Goal: Check status: Check status

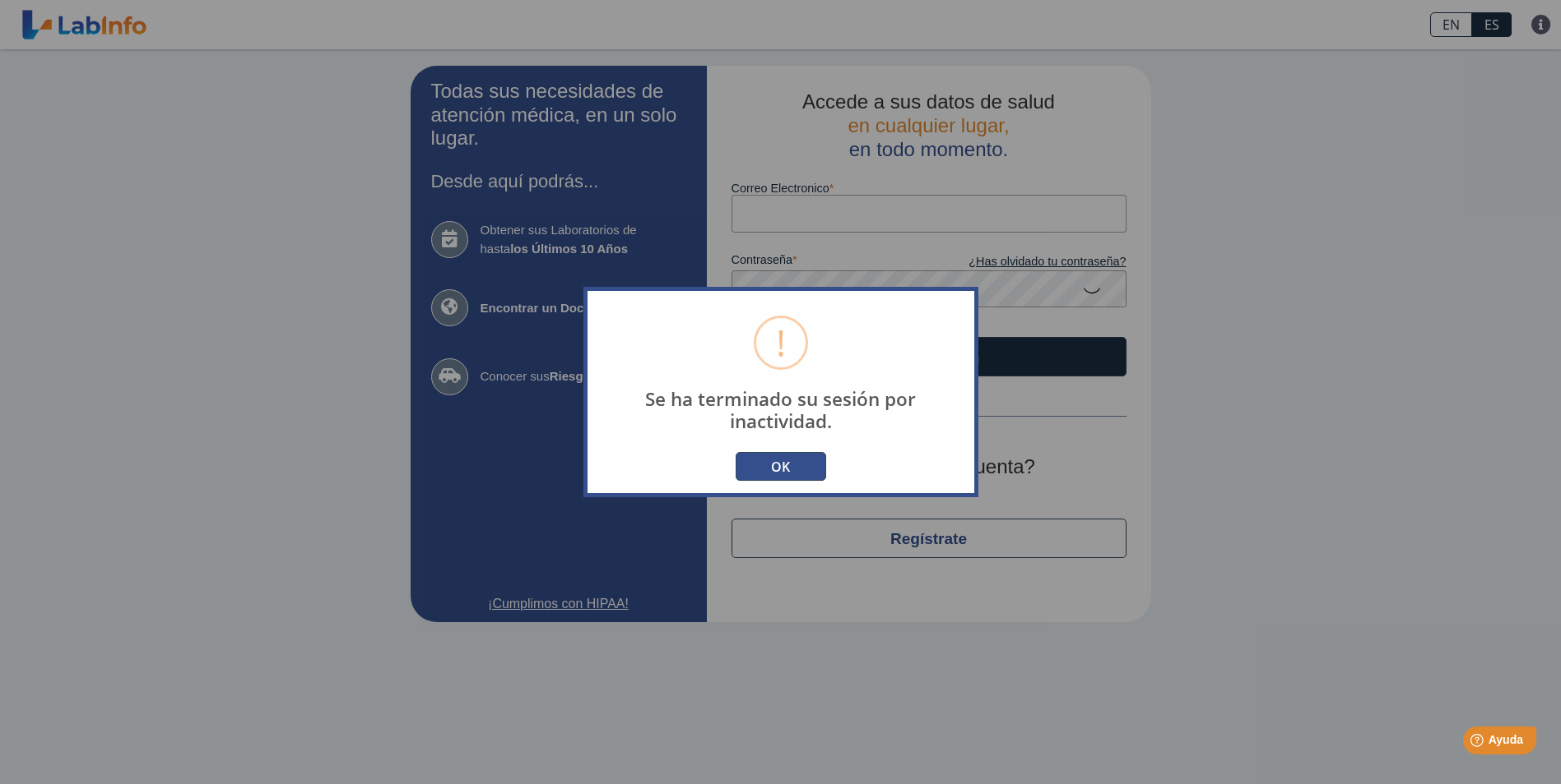
click at [803, 460] on button "OK" at bounding box center [780, 466] width 91 height 29
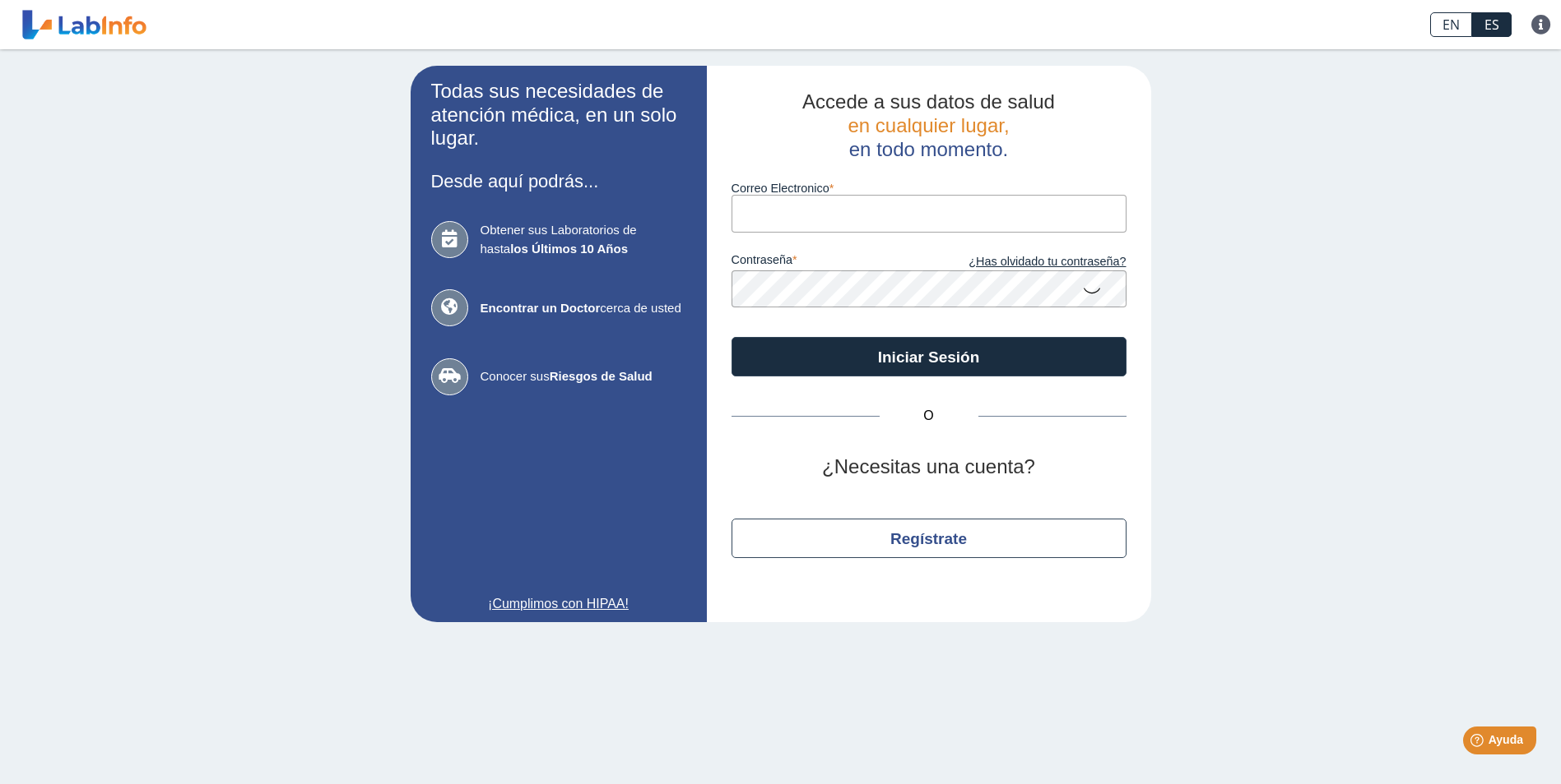
click at [770, 219] on input "Correo Electronico" at bounding box center [929, 213] width 395 height 37
type input "[EMAIL_ADDRESS][DOMAIN_NAME]"
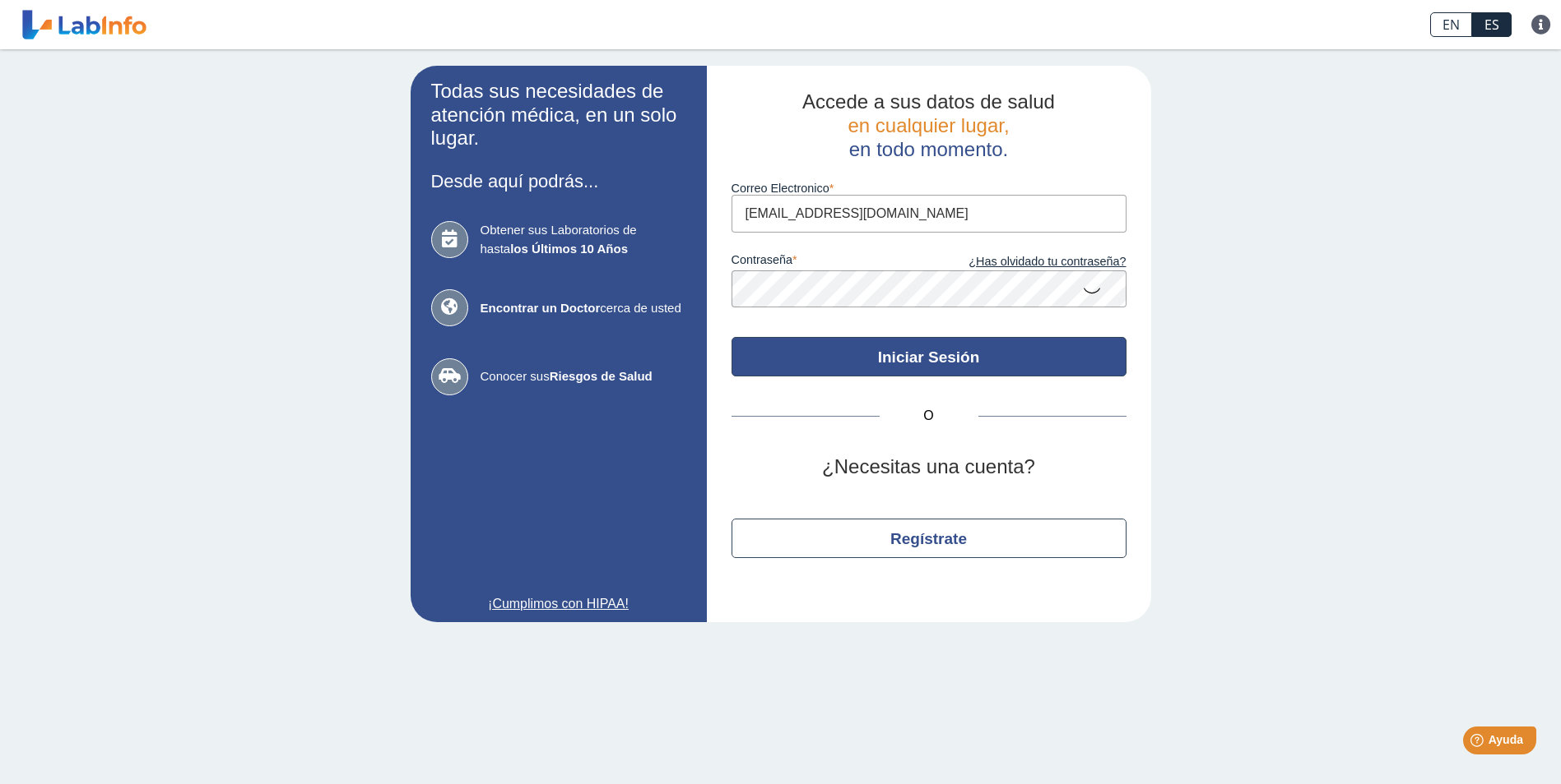
click at [859, 360] on button "Iniciar Sesión" at bounding box center [929, 357] width 395 height 40
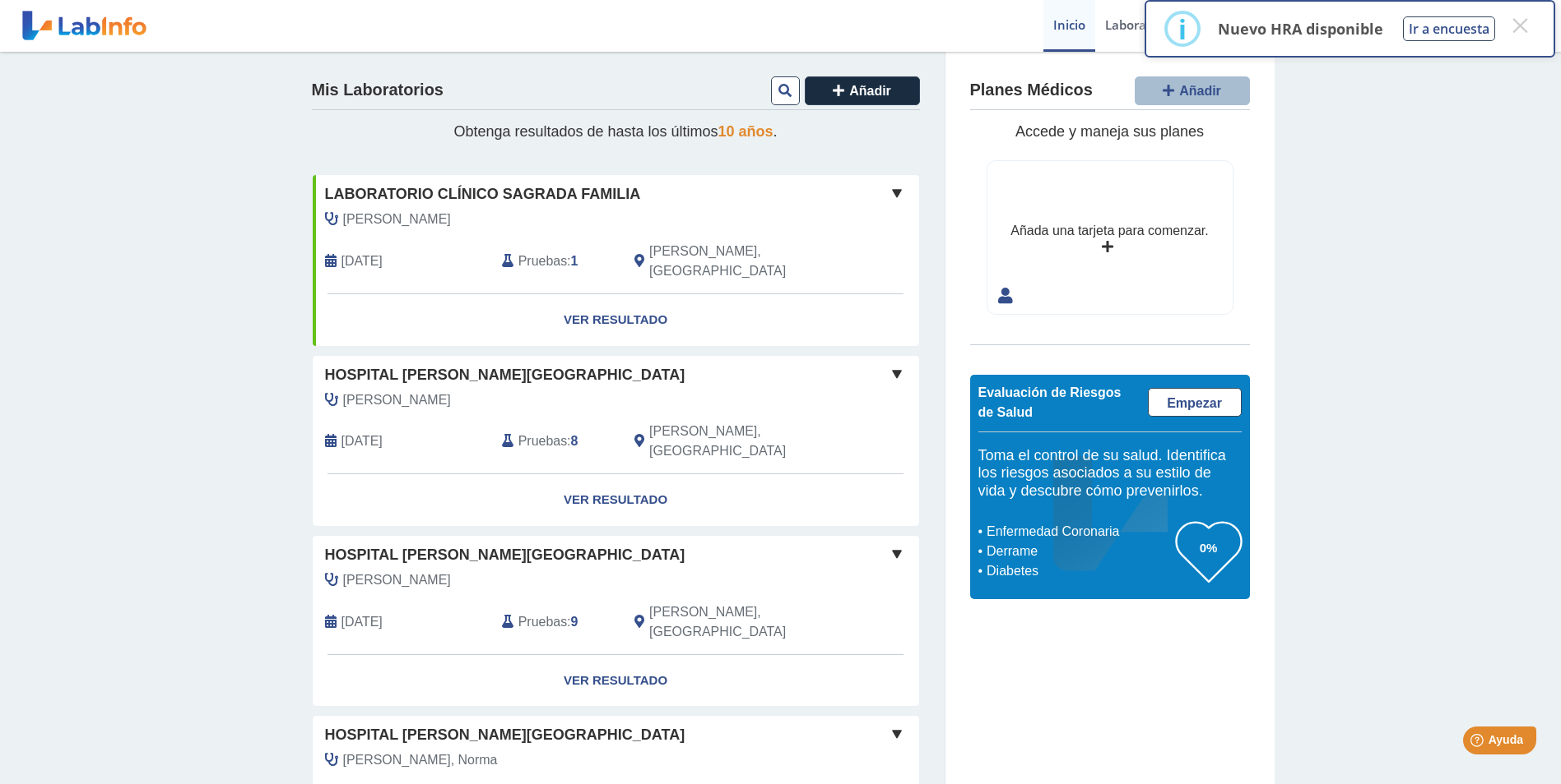
scroll to position [83, 0]
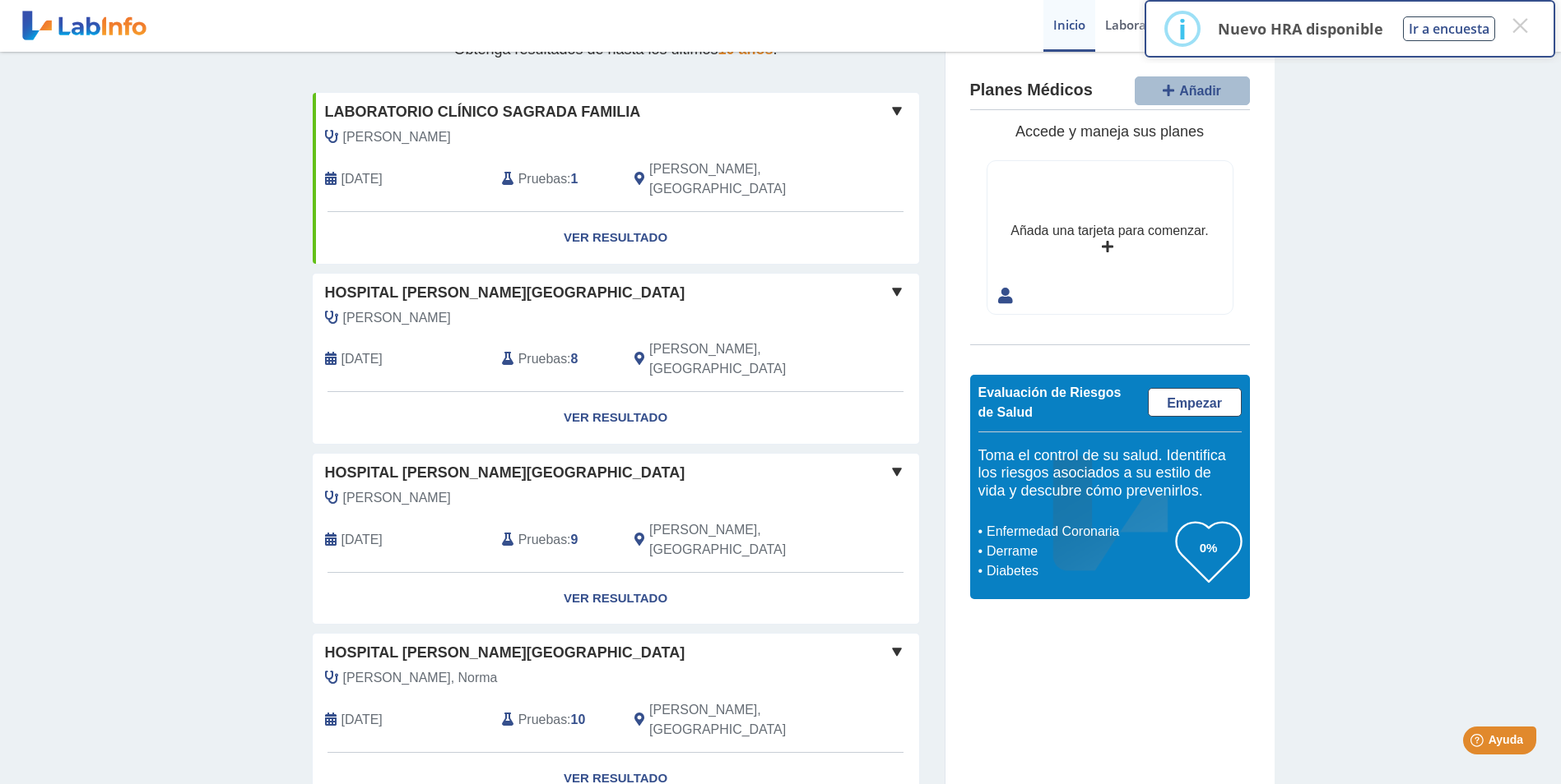
click at [520, 530] on span "Pruebas" at bounding box center [542, 540] width 49 height 20
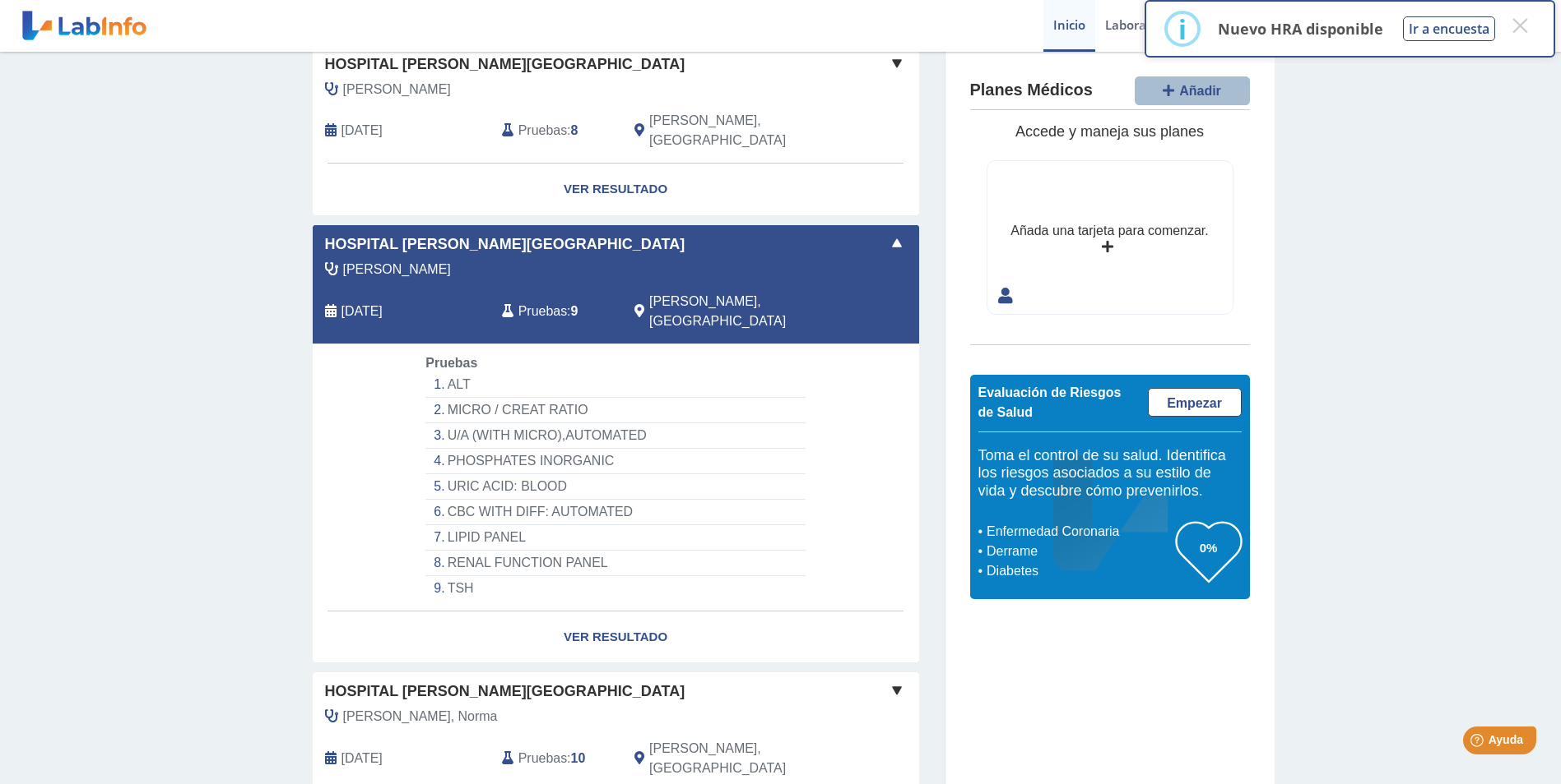
scroll to position [329, 0]
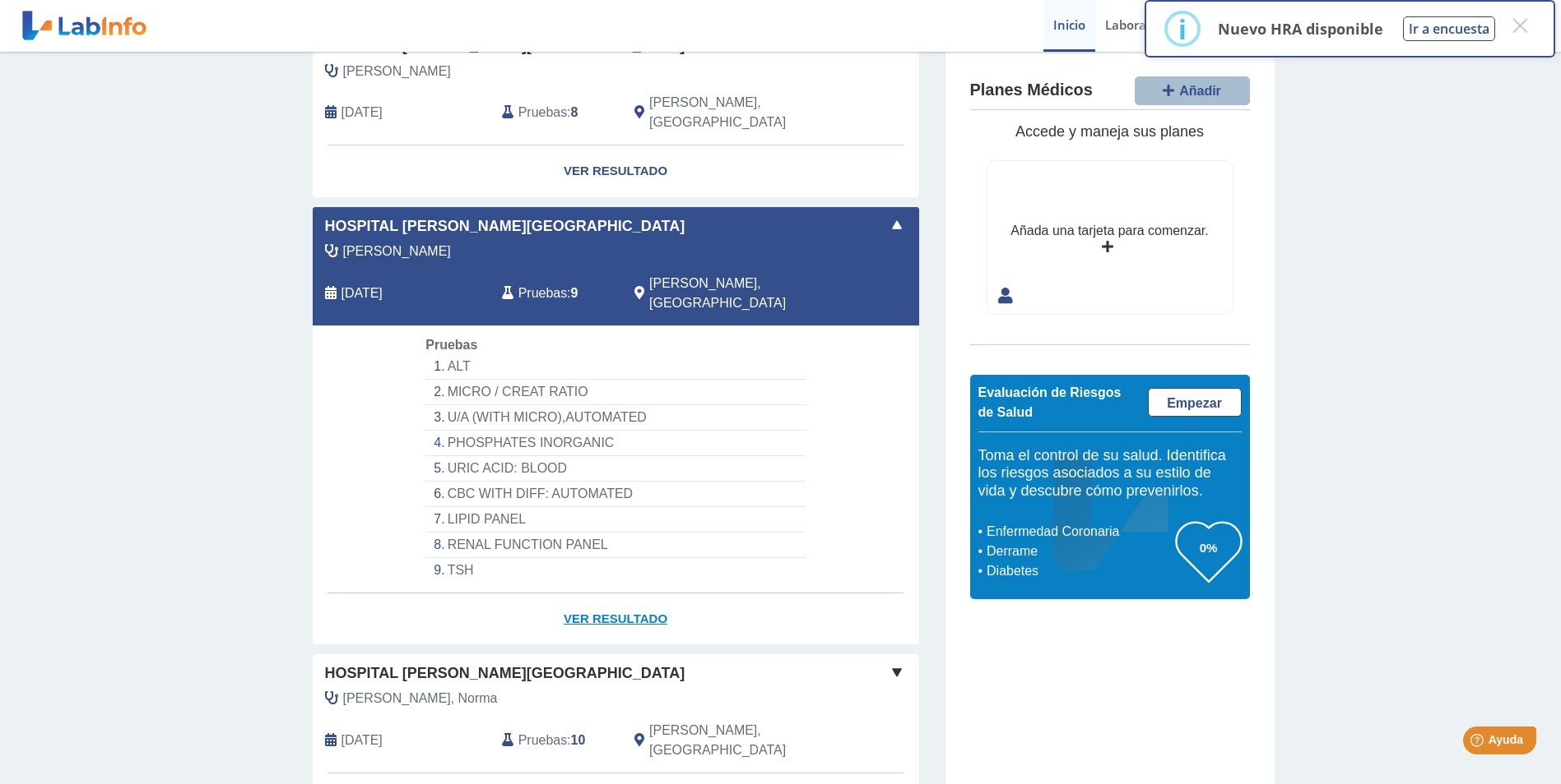
click at [604, 594] on link "Ver Resultado" at bounding box center [616, 620] width 606 height 52
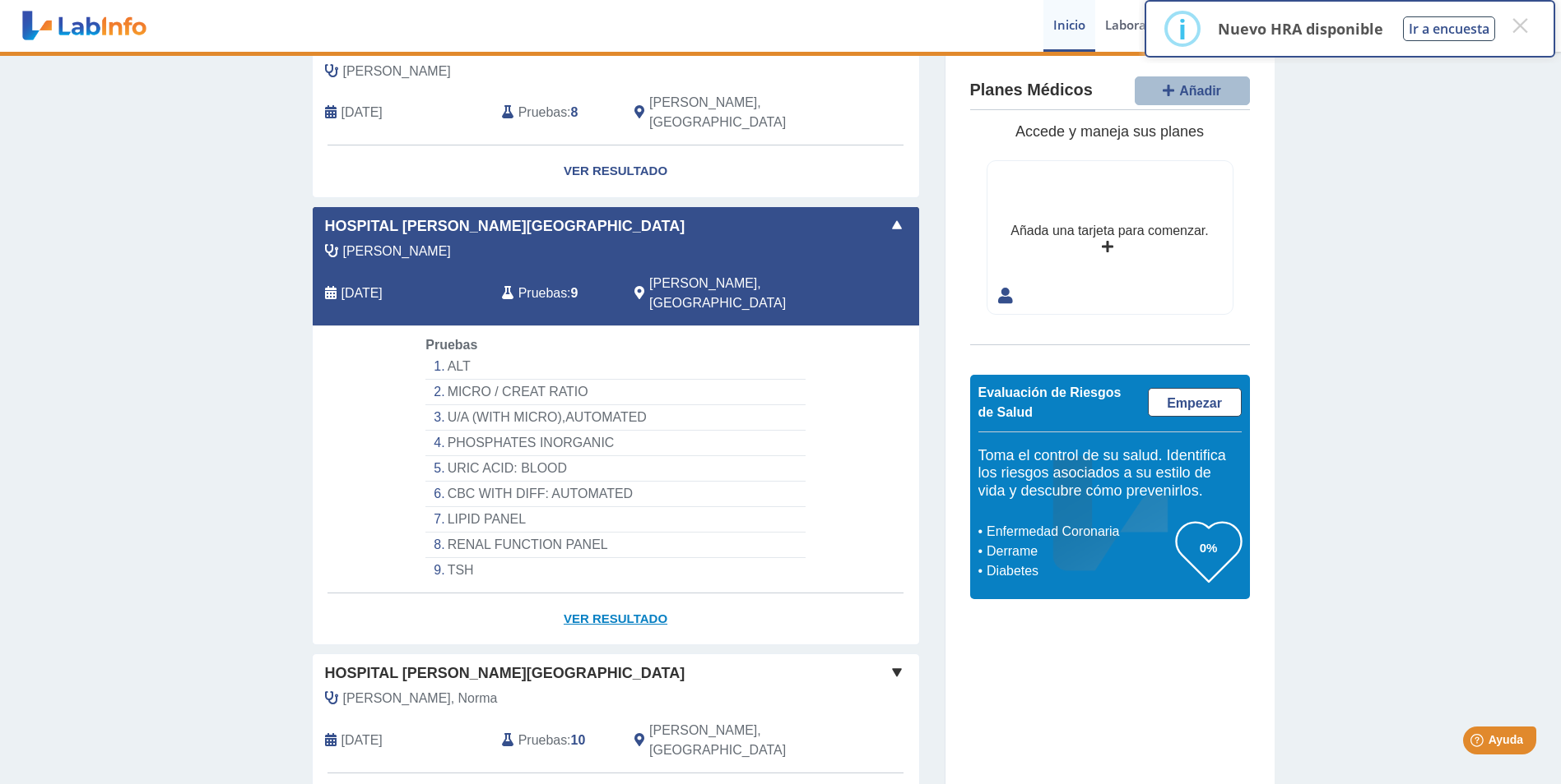
click at [614, 594] on link "Ver Resultado" at bounding box center [616, 620] width 606 height 52
click at [607, 594] on link "Ver Resultado" at bounding box center [616, 620] width 606 height 52
click at [594, 594] on link "Ver Resultado" at bounding box center [616, 620] width 606 height 52
click at [476, 507] on li "LIPID PANEL" at bounding box center [615, 520] width 379 height 26
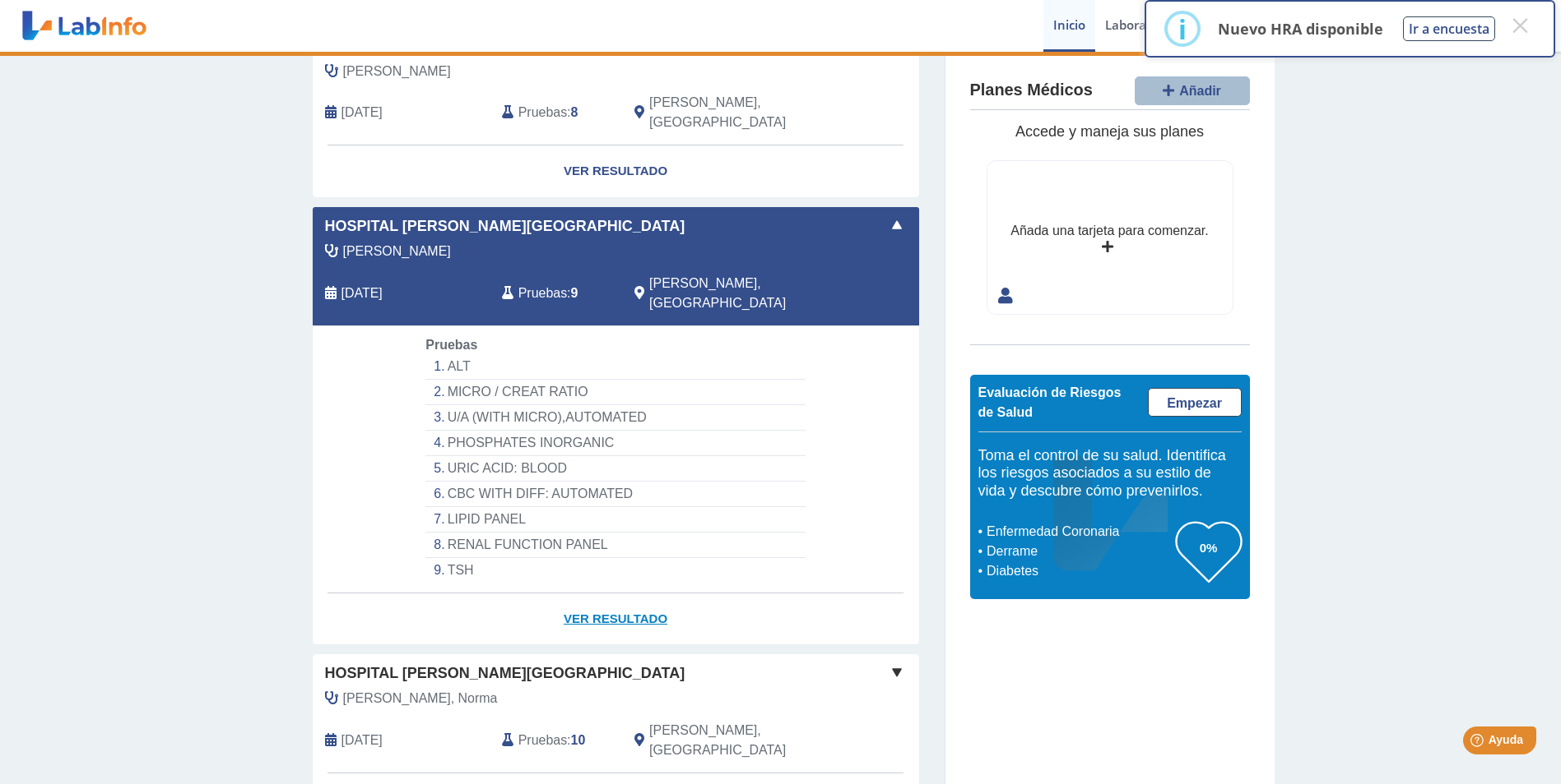
click at [595, 594] on link "Ver Resultado" at bounding box center [616, 620] width 606 height 52
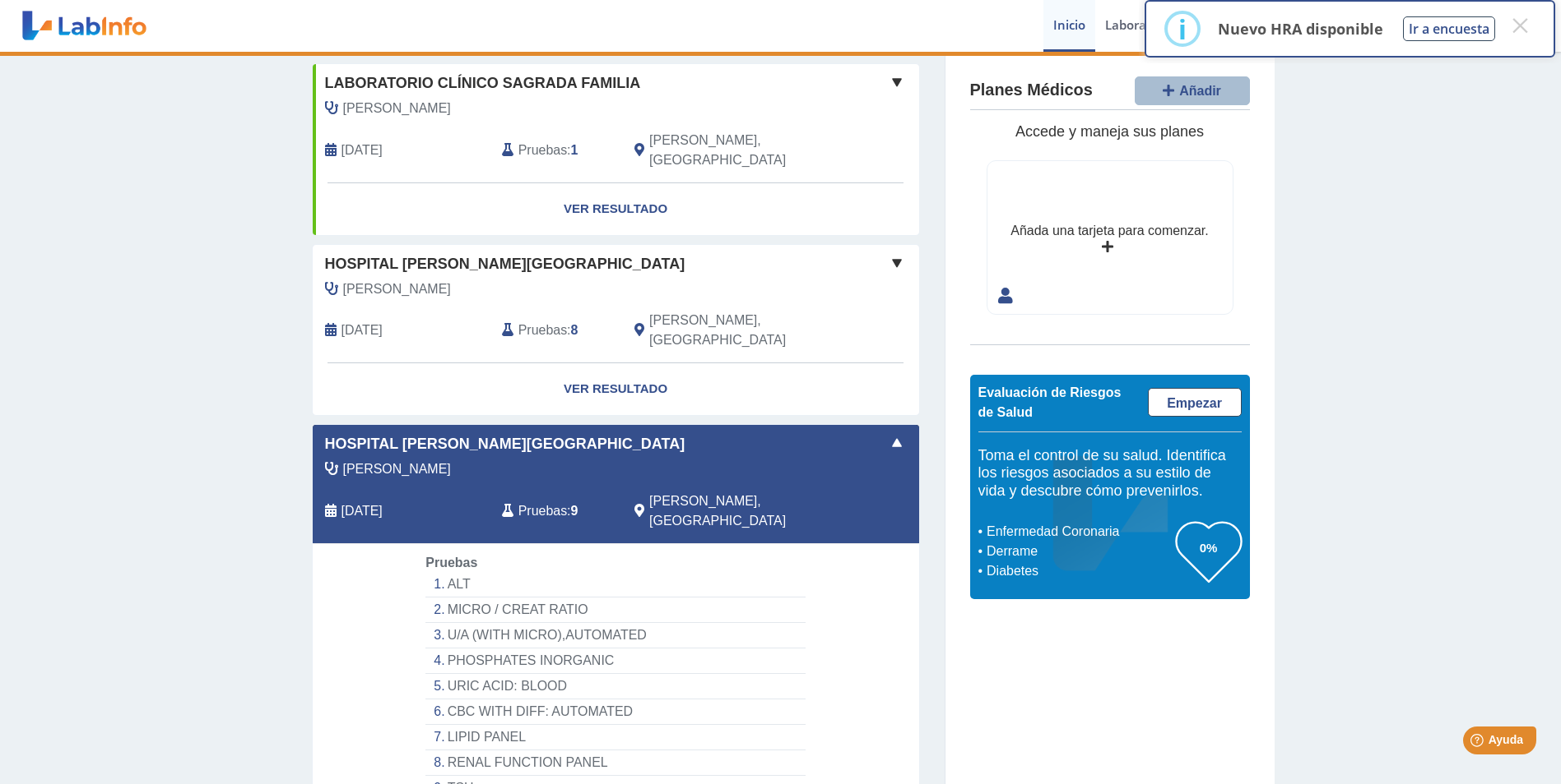
scroll to position [72, 0]
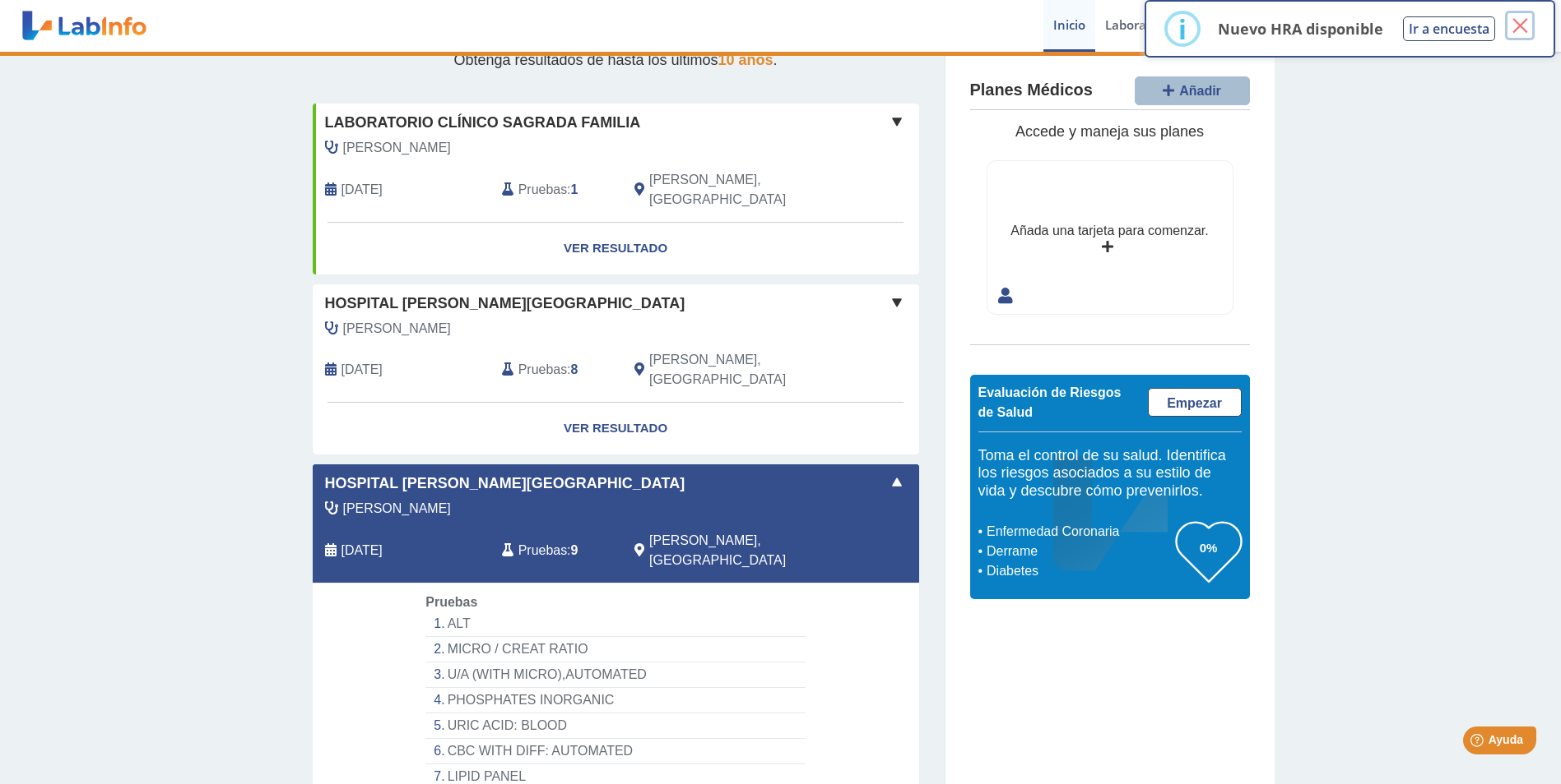
click at [1514, 26] on button "×" at bounding box center [1519, 26] width 30 height 30
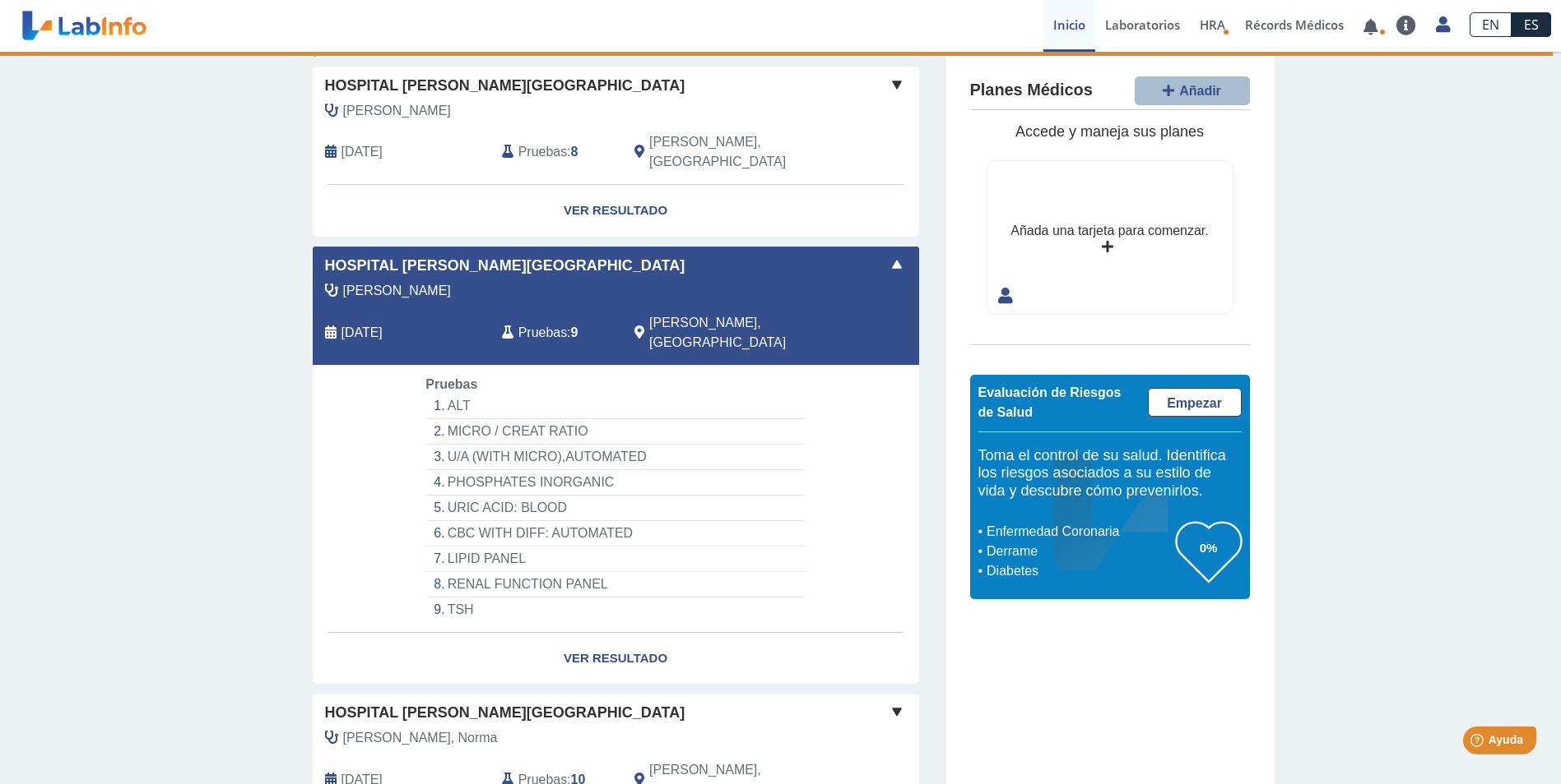
scroll to position [318, 0]
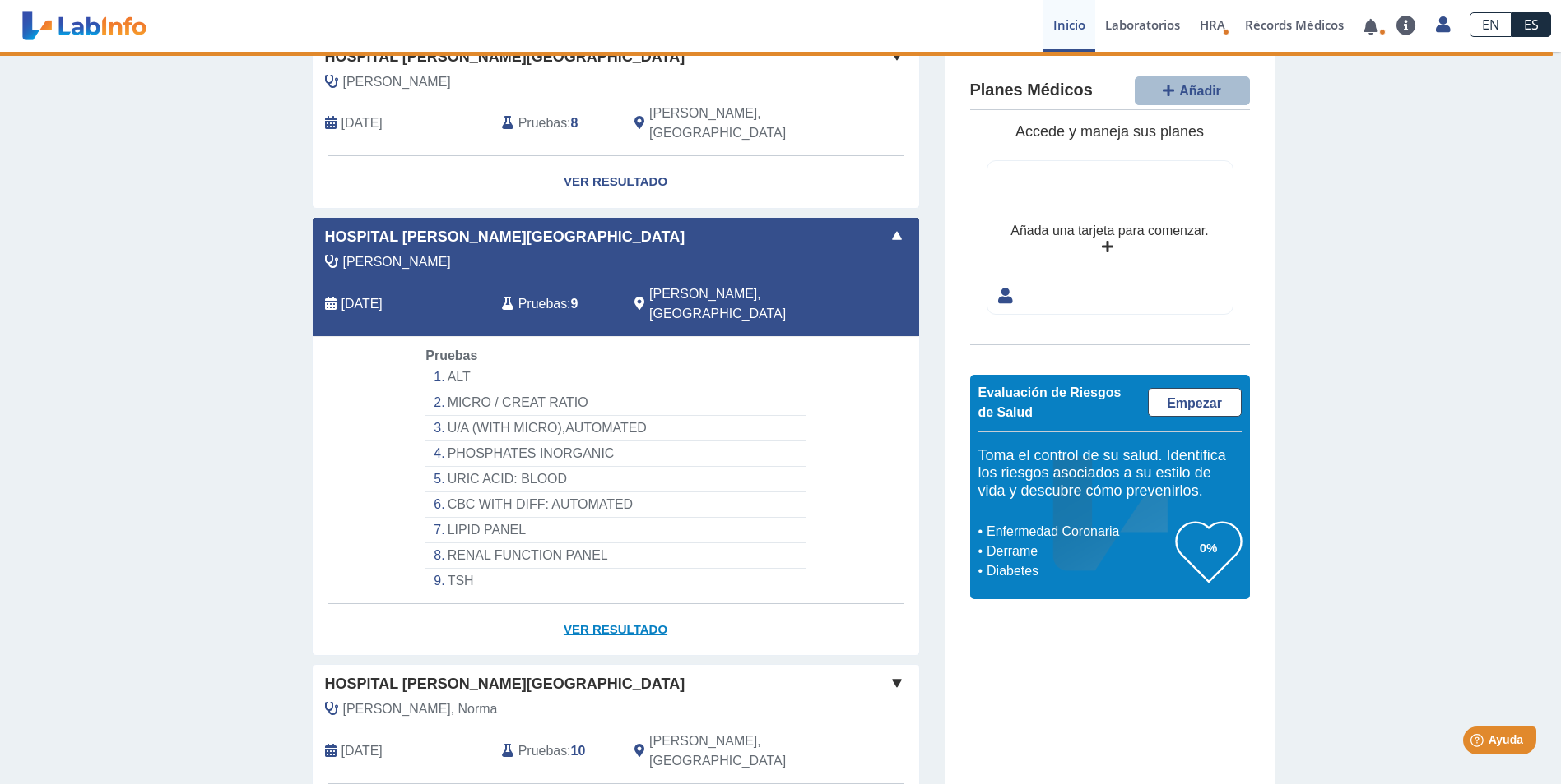
click at [586, 605] on link "Ver Resultado" at bounding box center [616, 631] width 606 height 52
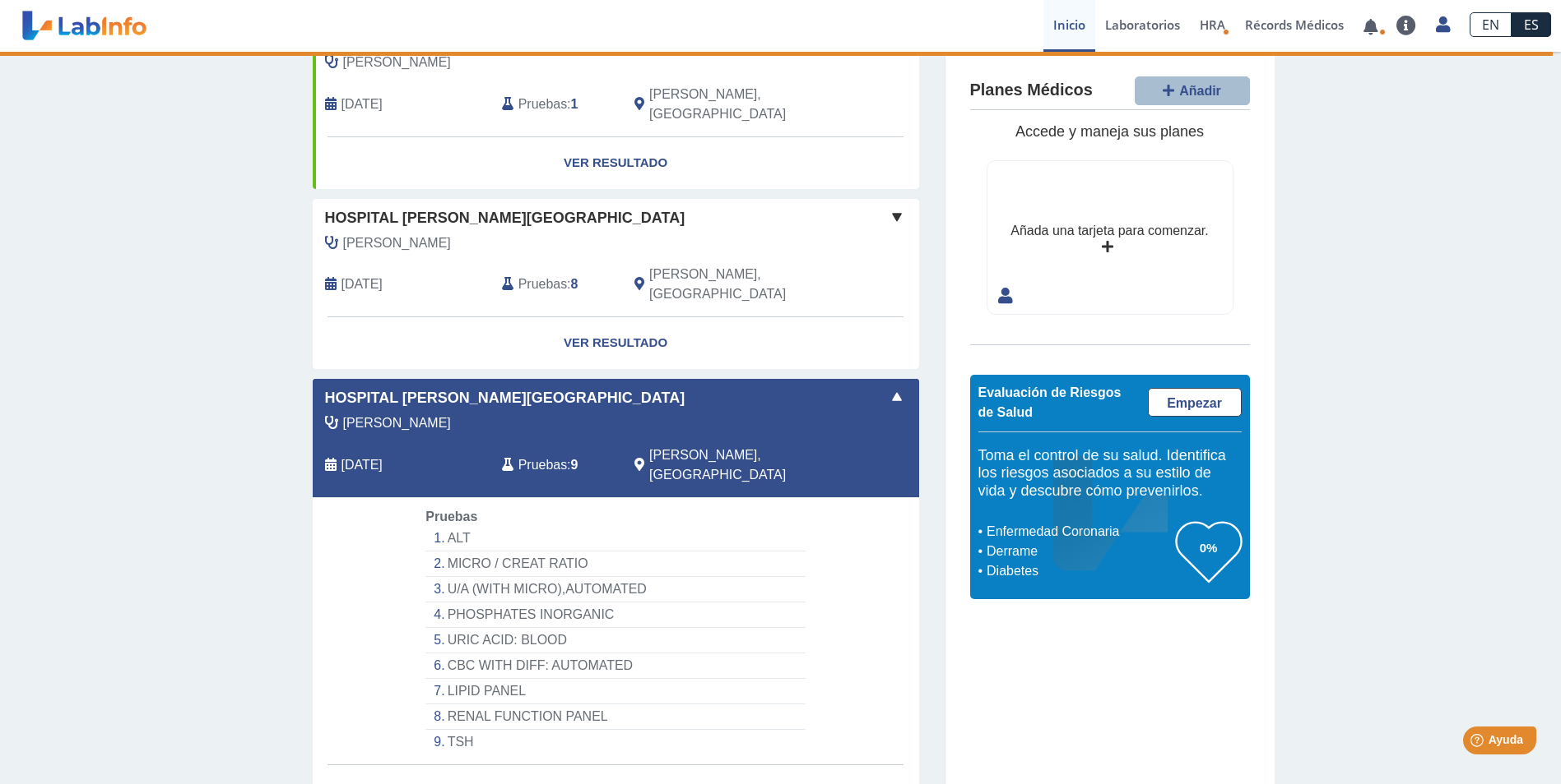
scroll to position [0, 0]
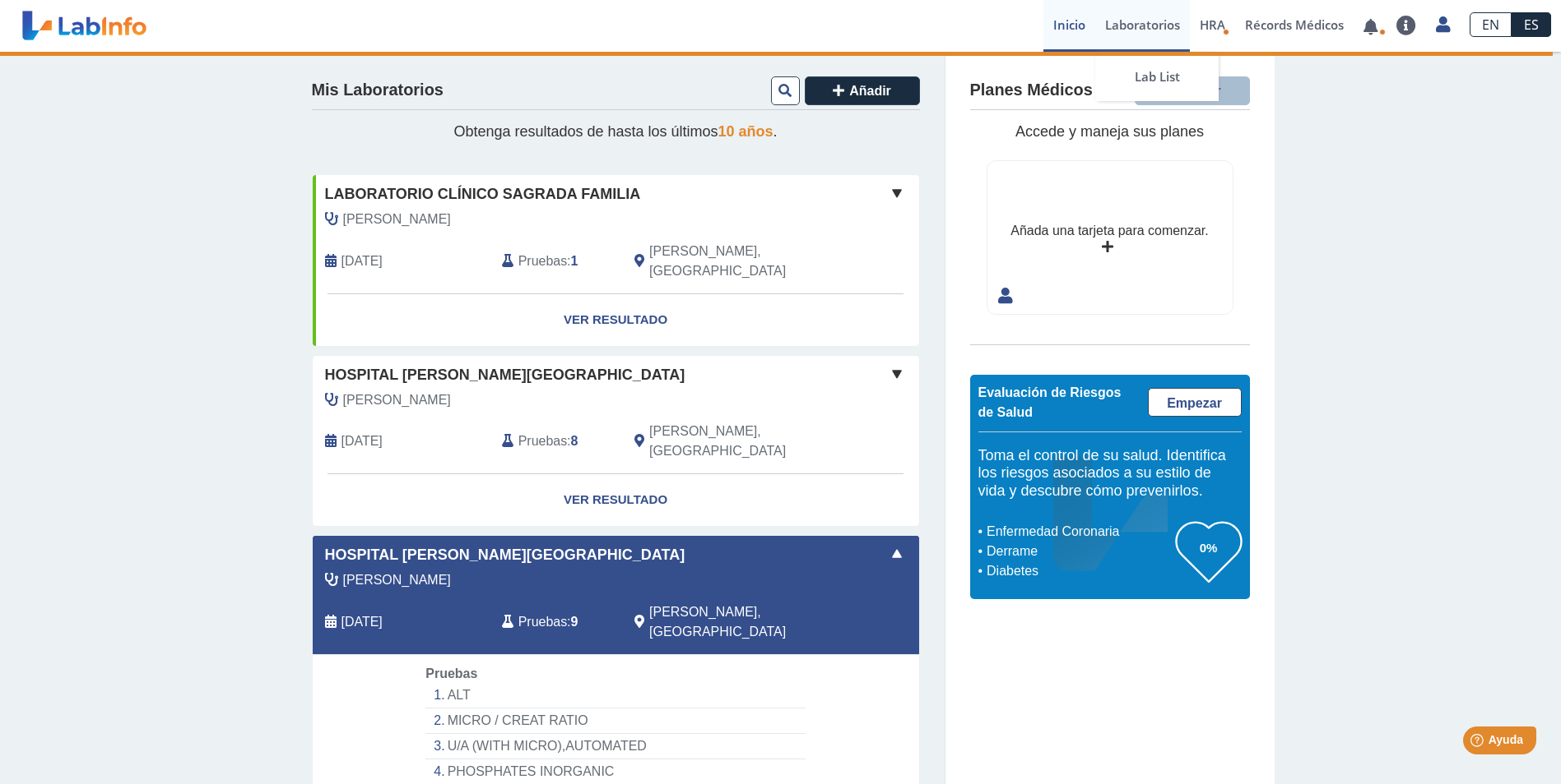
click at [1142, 32] on link "Laboratorios" at bounding box center [1141, 26] width 95 height 52
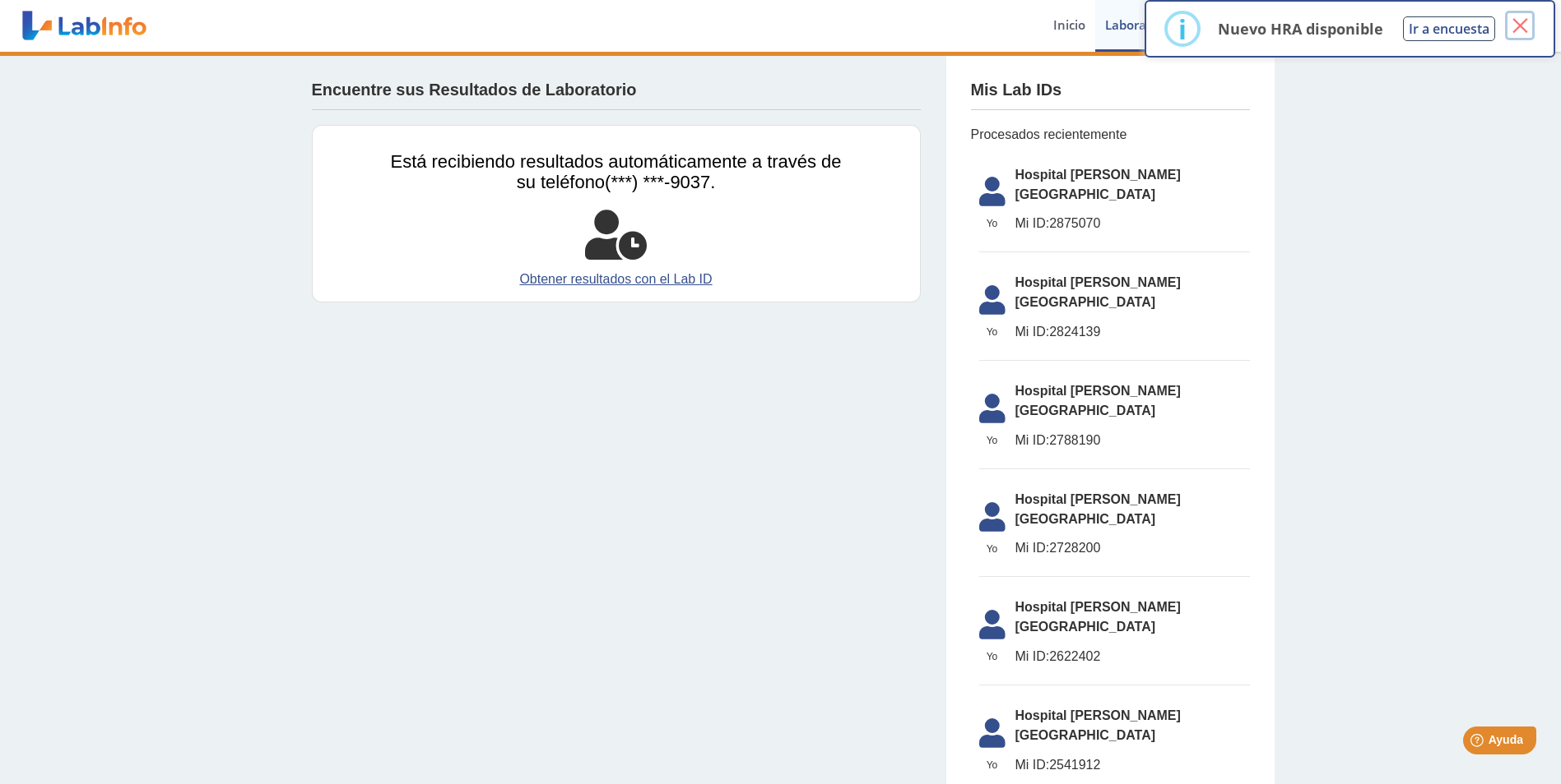
click at [1525, 23] on button "×" at bounding box center [1519, 26] width 30 height 30
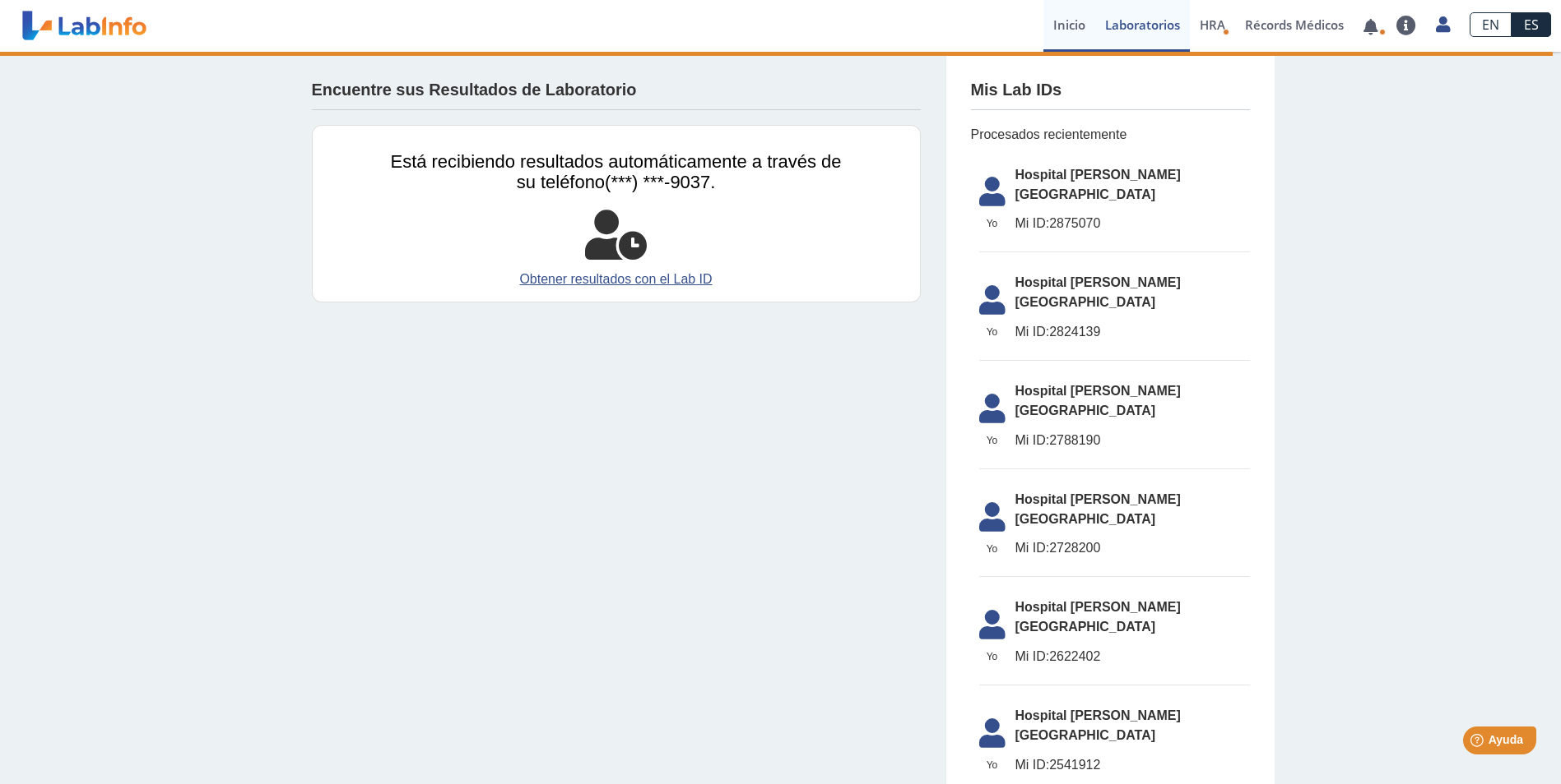
click at [1084, 23] on link "Inicio" at bounding box center [1069, 26] width 52 height 52
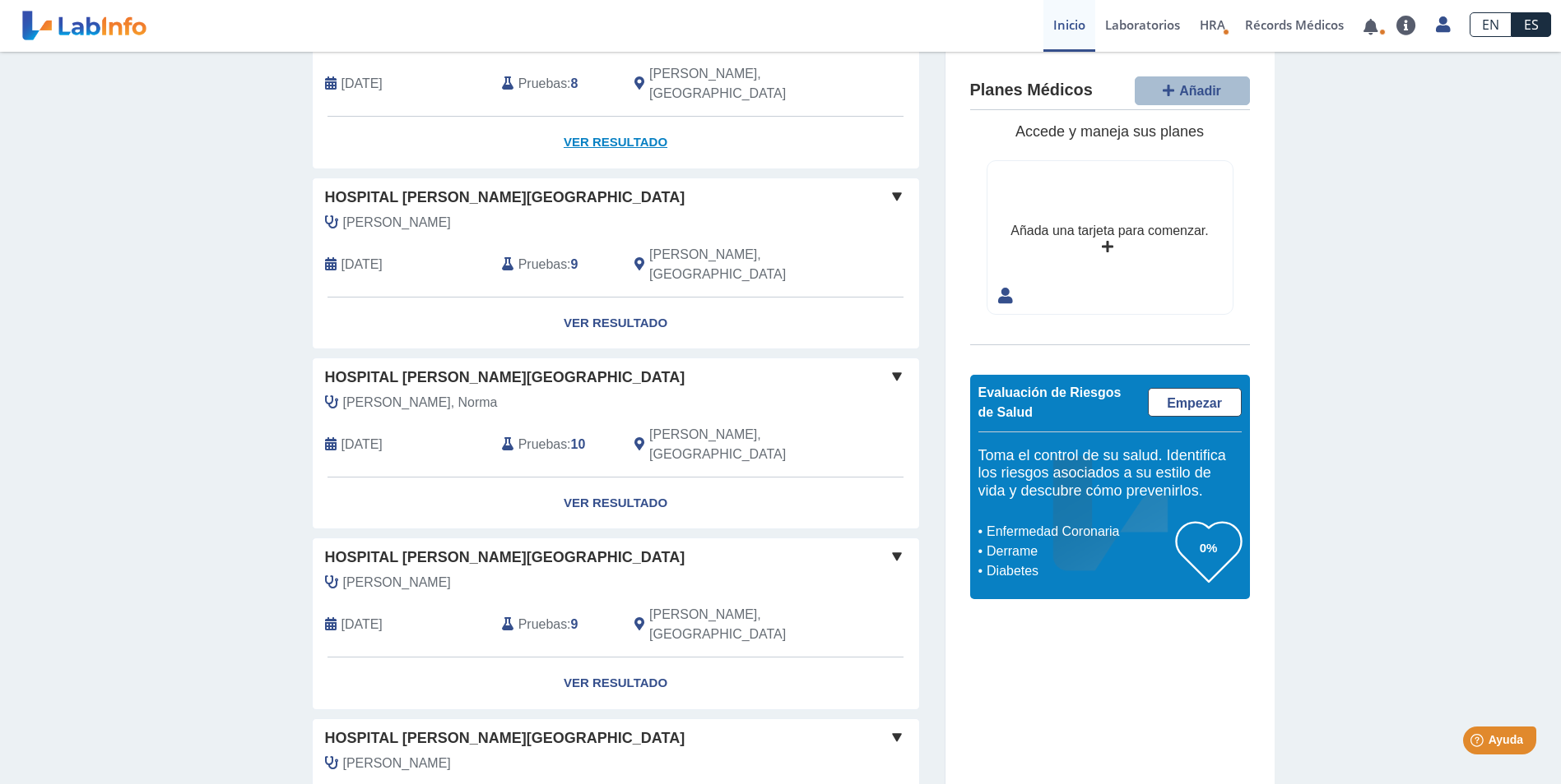
scroll to position [329, 0]
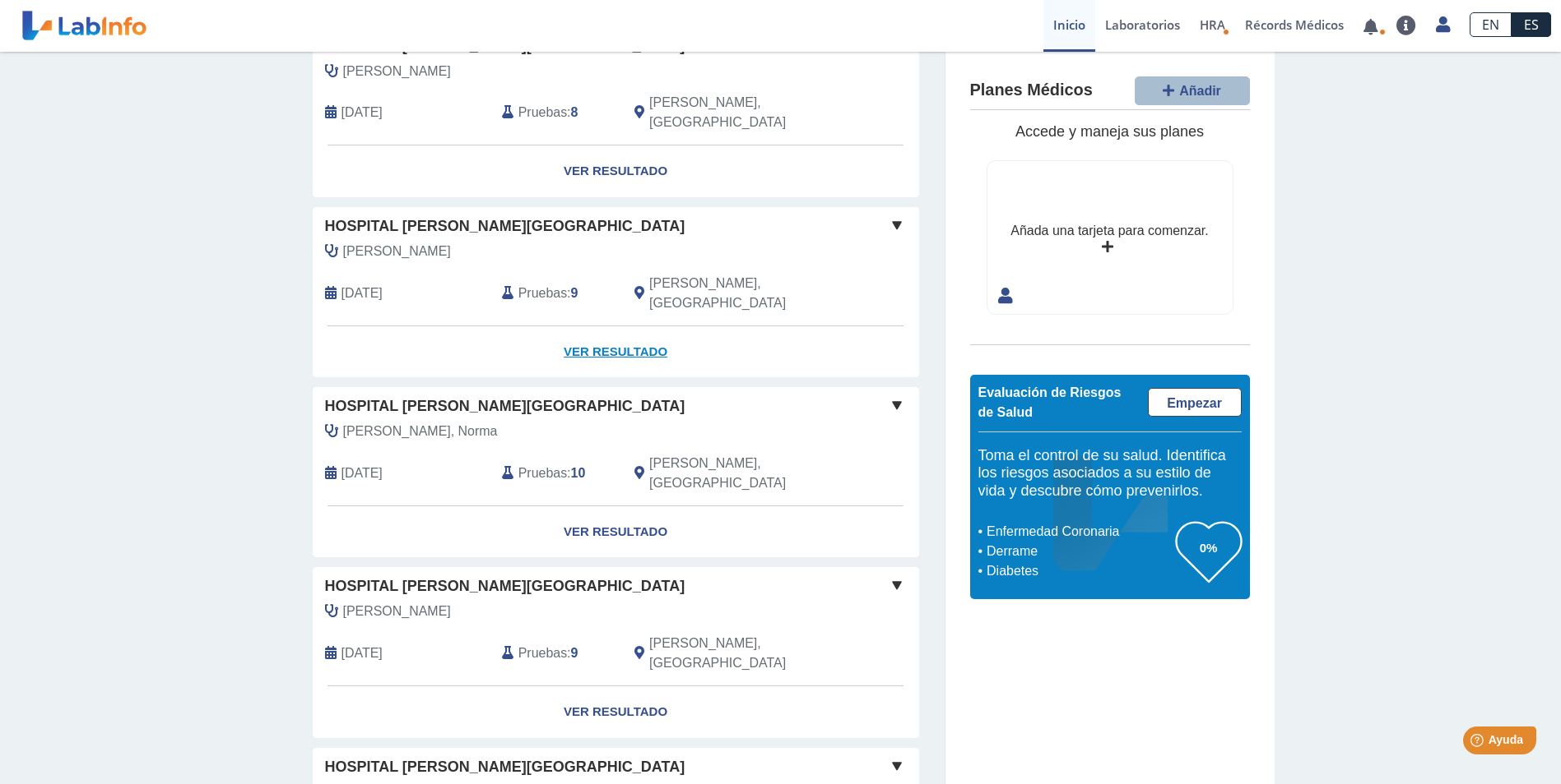
click at [614, 327] on link "Ver Resultado" at bounding box center [616, 353] width 606 height 52
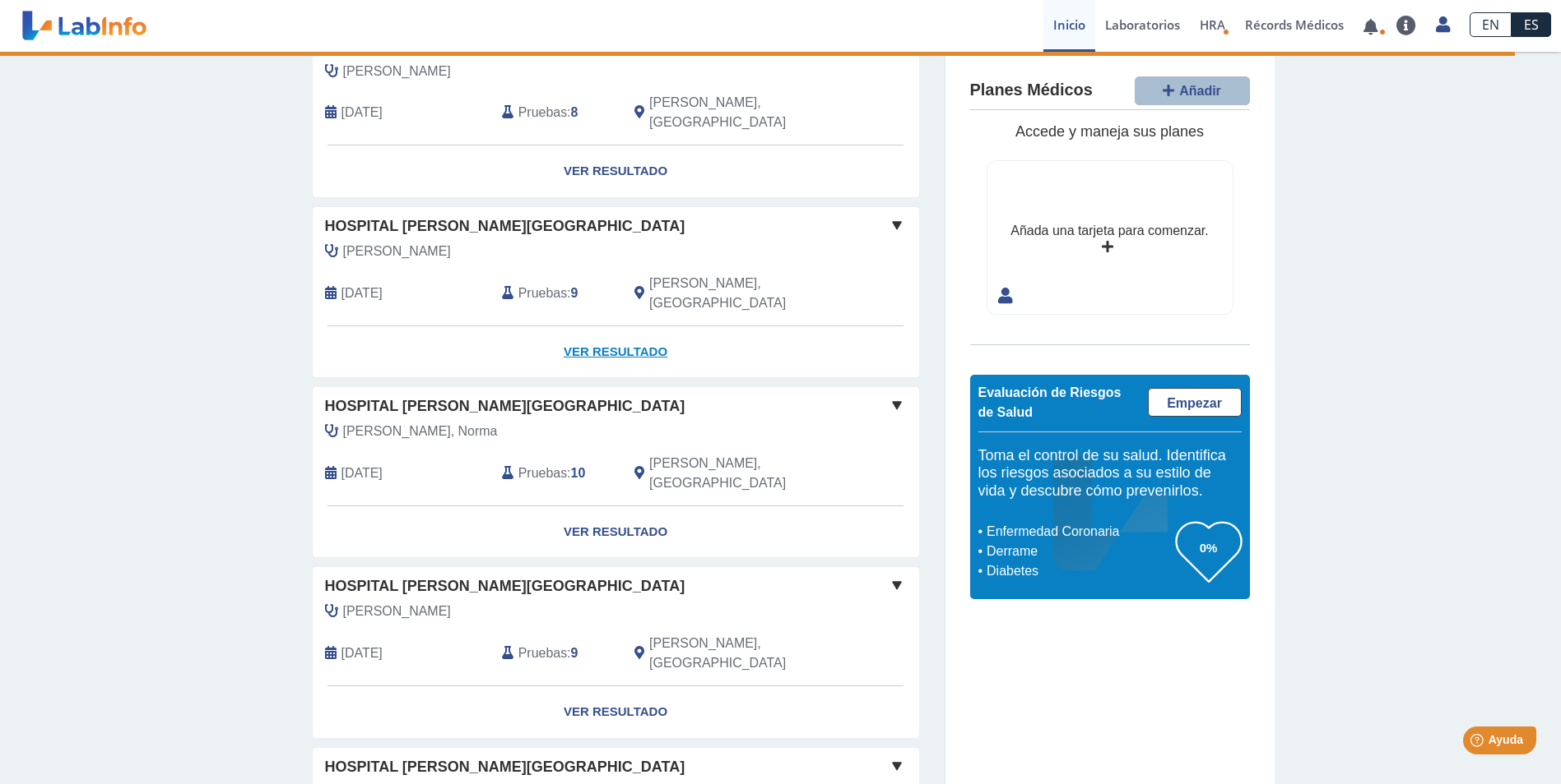
select select "**********"
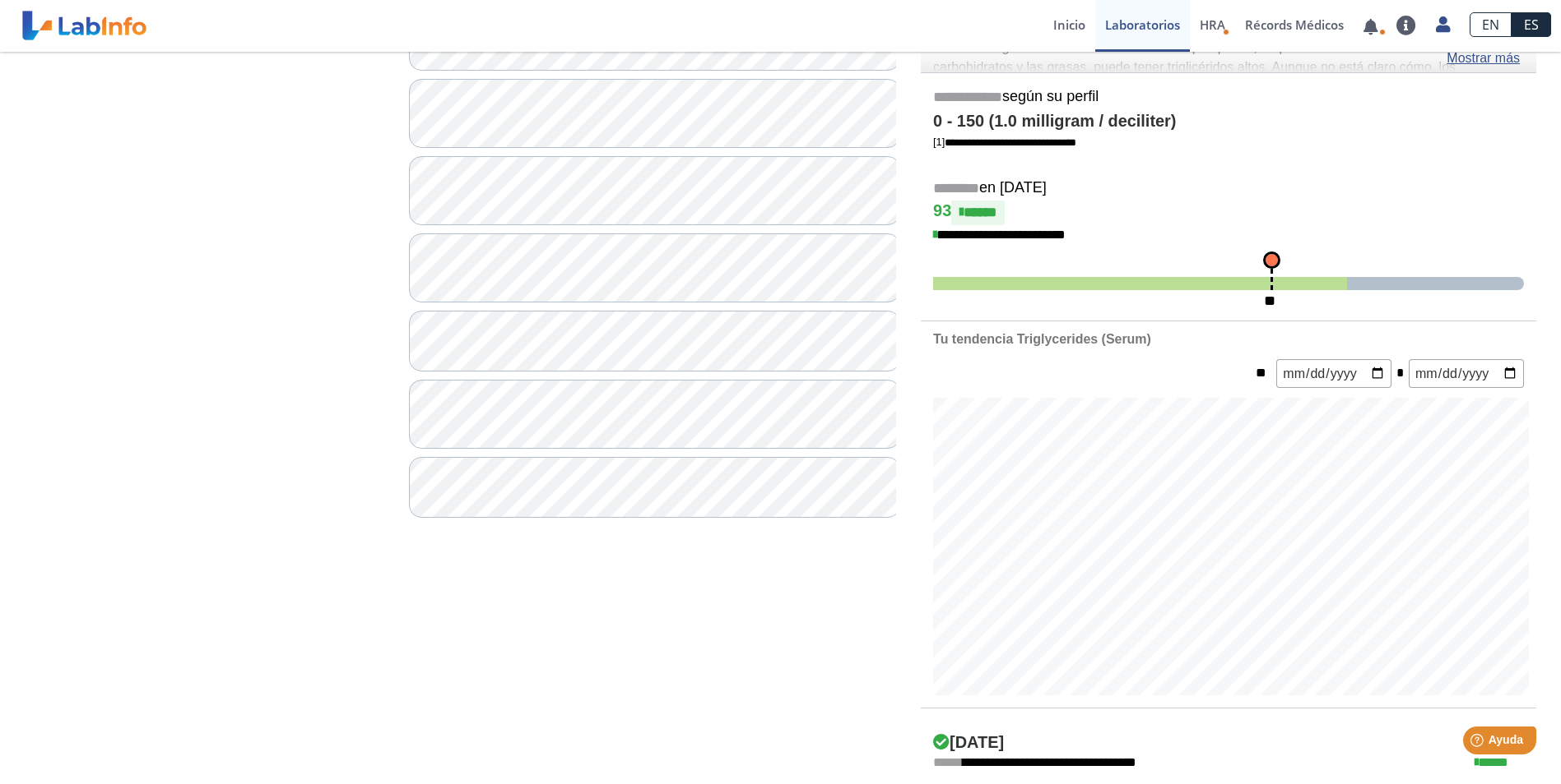
scroll to position [276, 0]
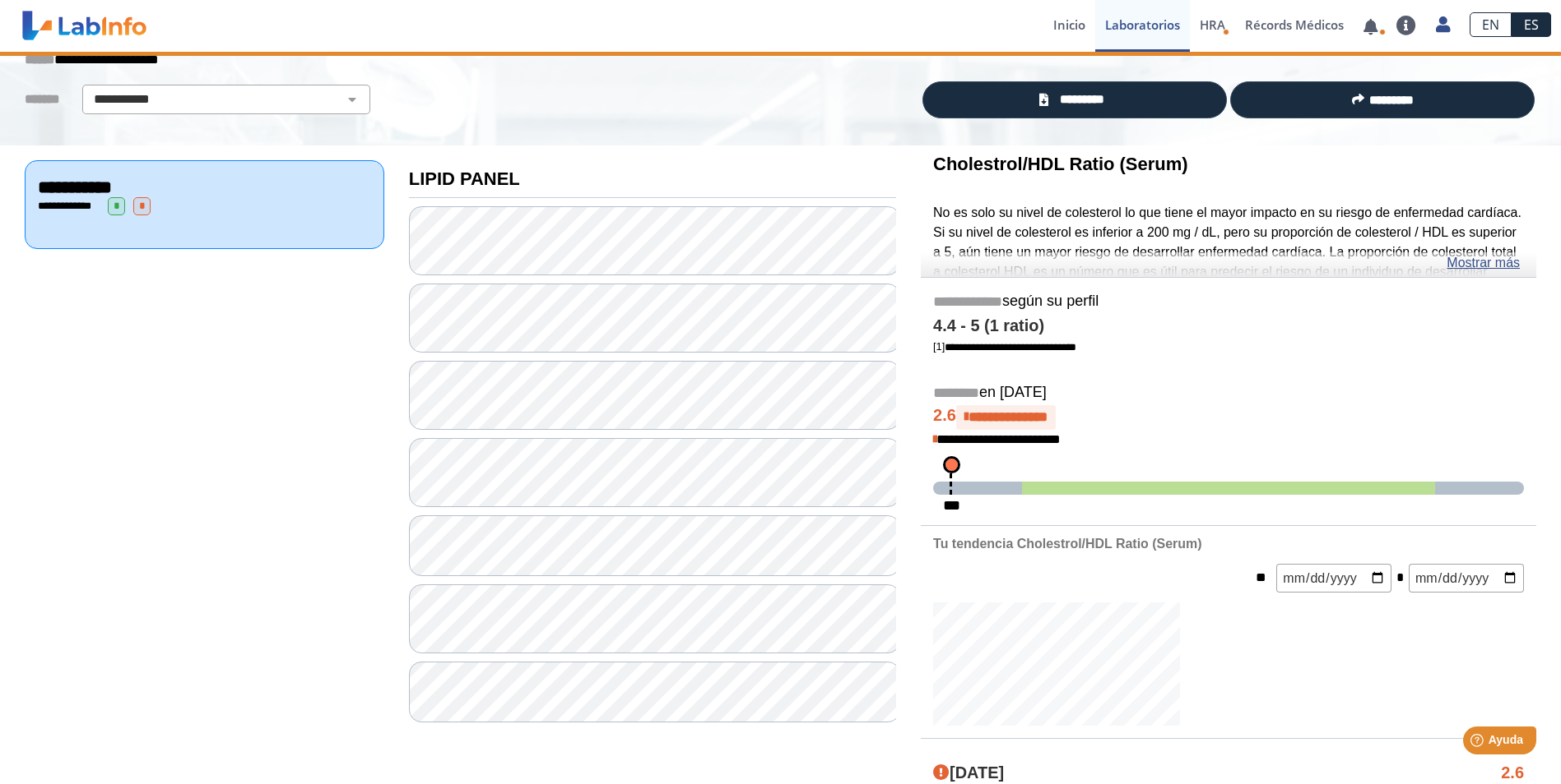
scroll to position [276, 0]
